Goal: Navigation & Orientation: Find specific page/section

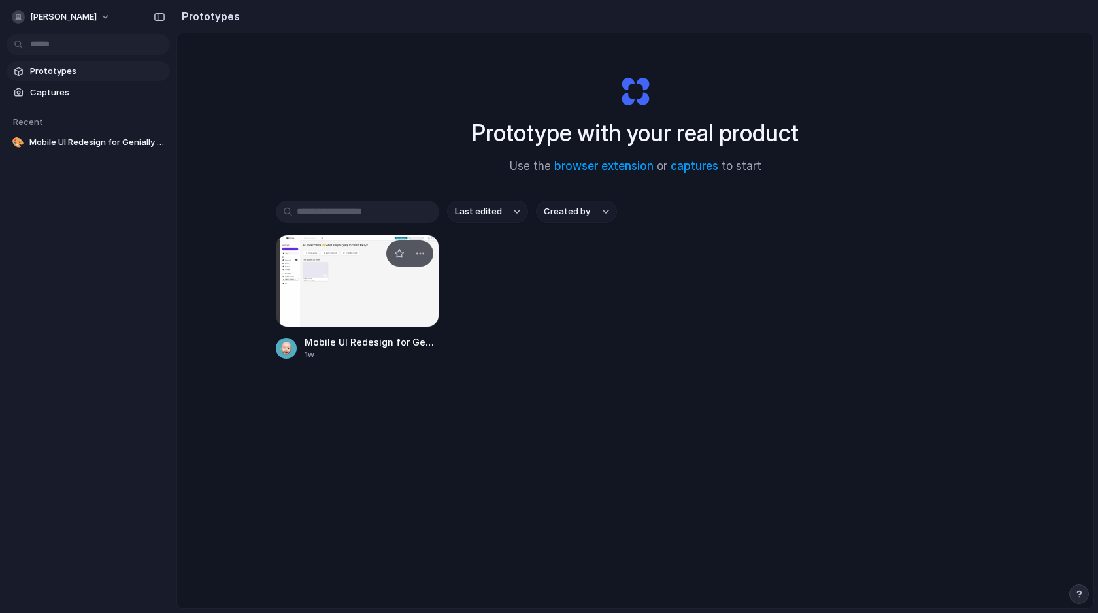
click at [347, 268] on div at bounding box center [357, 281] width 163 height 93
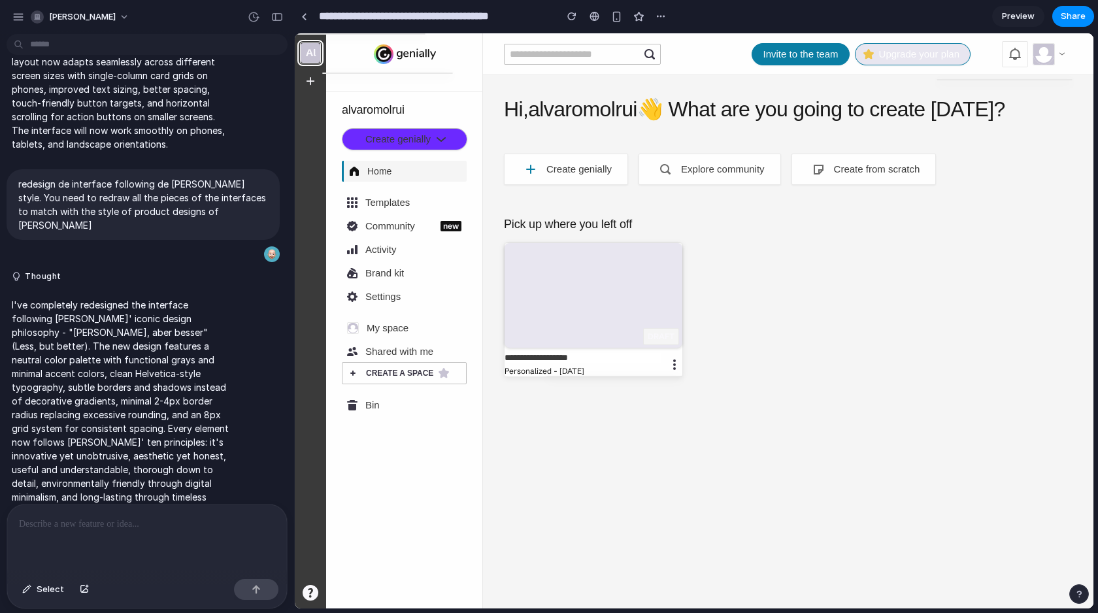
scroll to position [171, 0]
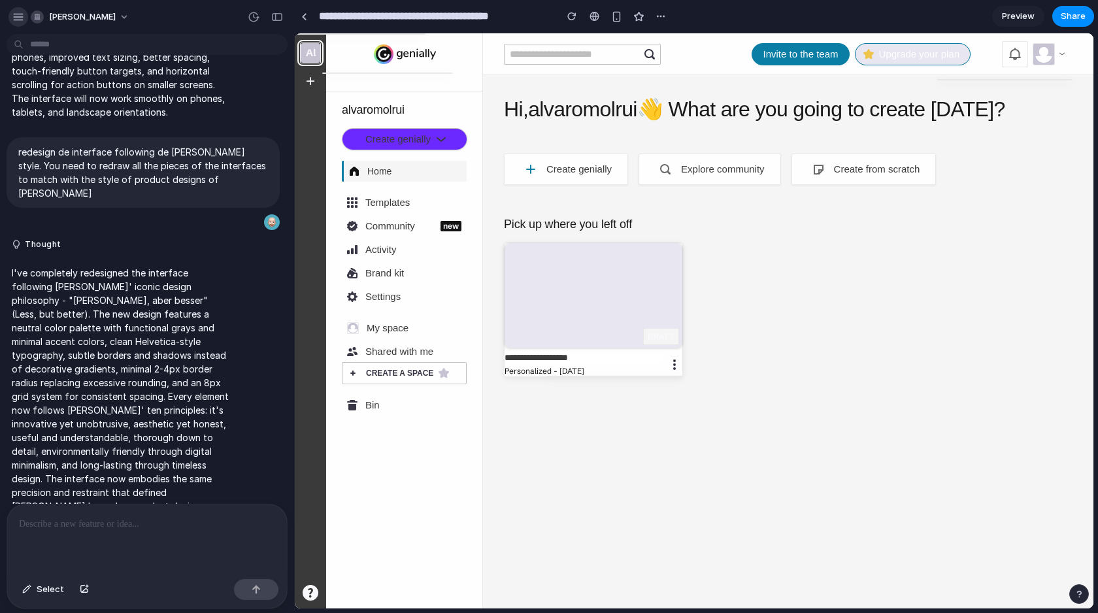
click at [16, 14] on div "button" at bounding box center [18, 17] width 12 height 12
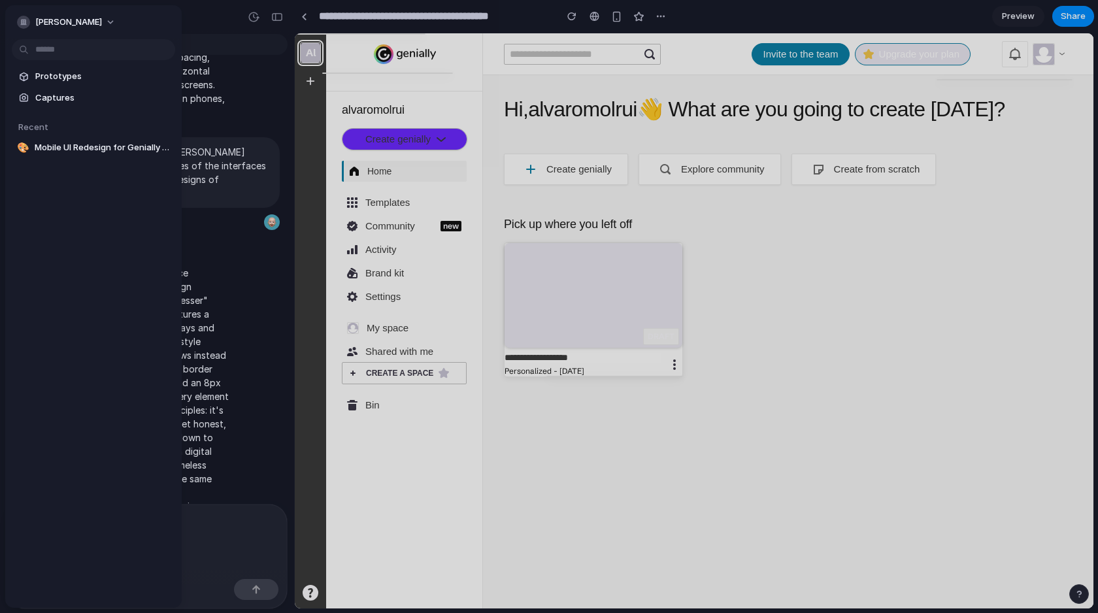
click at [280, 15] on div at bounding box center [549, 306] width 1098 height 613
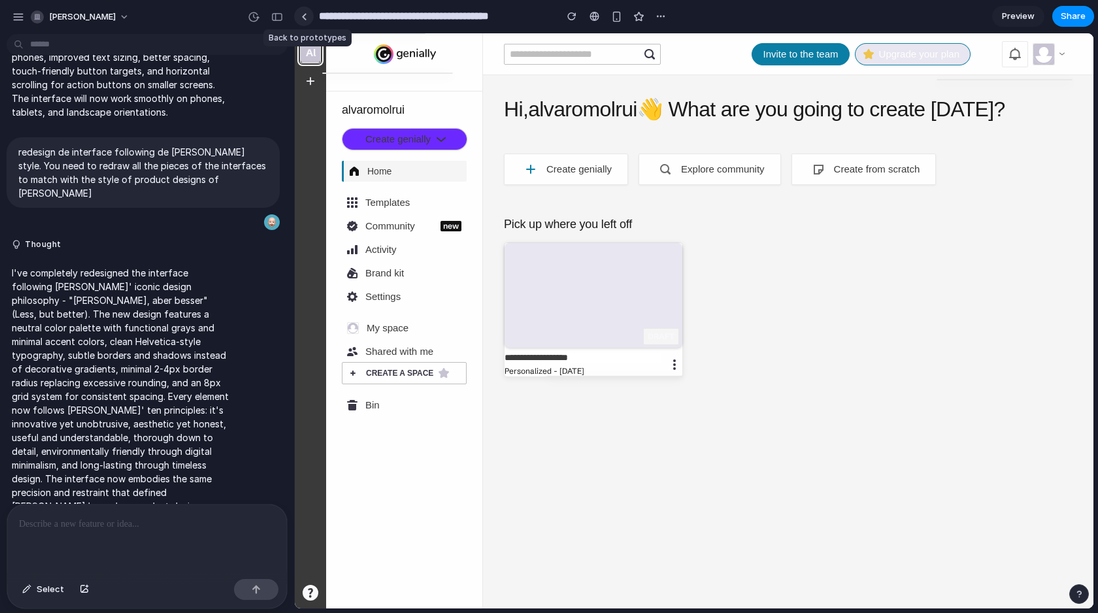
click at [308, 10] on link at bounding box center [304, 17] width 20 height 20
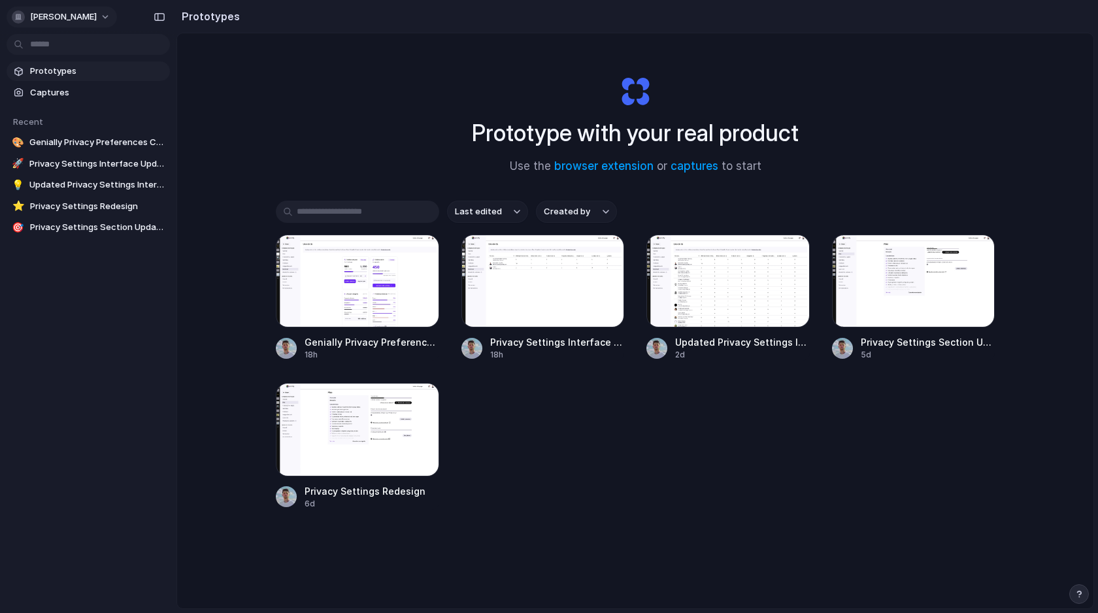
click at [103, 14] on button "[PERSON_NAME]" at bounding box center [62, 17] width 110 height 21
click at [201, 73] on div "Settings Invite members Change theme Sign out" at bounding box center [549, 306] width 1098 height 613
